Goal: Navigation & Orientation: Find specific page/section

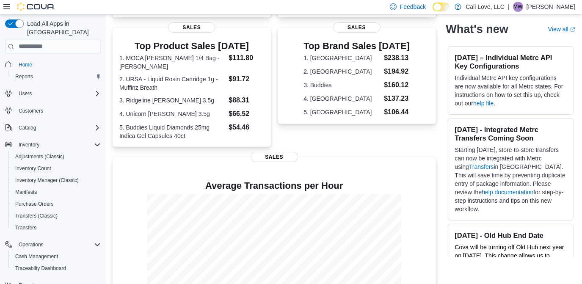
scroll to position [214, 0]
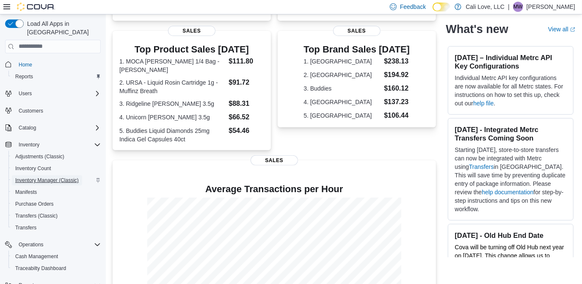
click at [30, 177] on span "Inventory Manager (Classic)" at bounding box center [46, 180] width 63 height 7
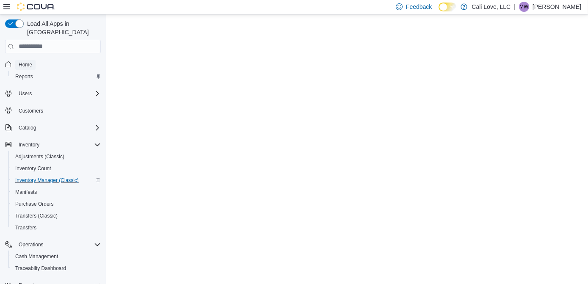
click at [27, 61] on span "Home" at bounding box center [26, 64] width 14 height 7
